Goal: Navigation & Orientation: Find specific page/section

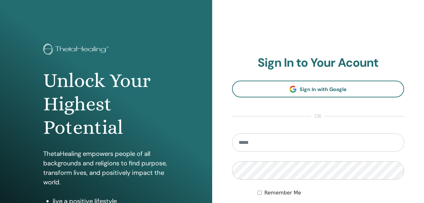
click at [328, 140] on input "email" at bounding box center [318, 142] width 172 height 18
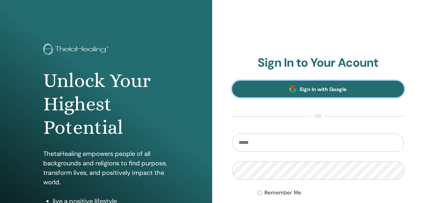
click at [331, 87] on span "Sign In with Google" at bounding box center [323, 89] width 47 height 7
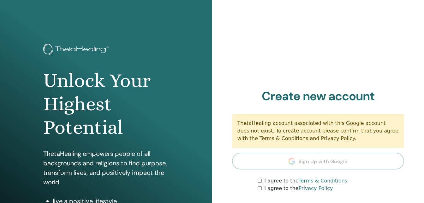
click at [313, 163] on section "Create new account ThetaHealing account associated with this Google account doe…" at bounding box center [318, 140] width 172 height 103
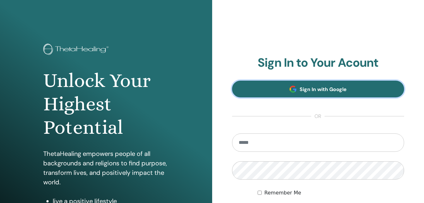
click at [316, 92] on span "Sign In with Google" at bounding box center [323, 89] width 47 height 7
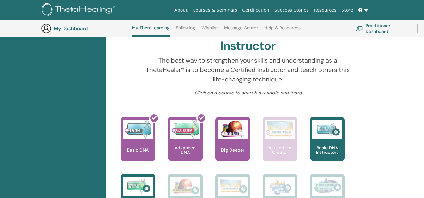
scroll to position [206, 0]
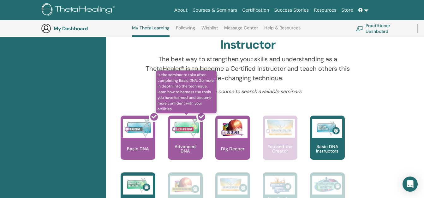
click at [191, 141] on div at bounding box center [189, 140] width 35 height 57
